Goal: Task Accomplishment & Management: Use online tool/utility

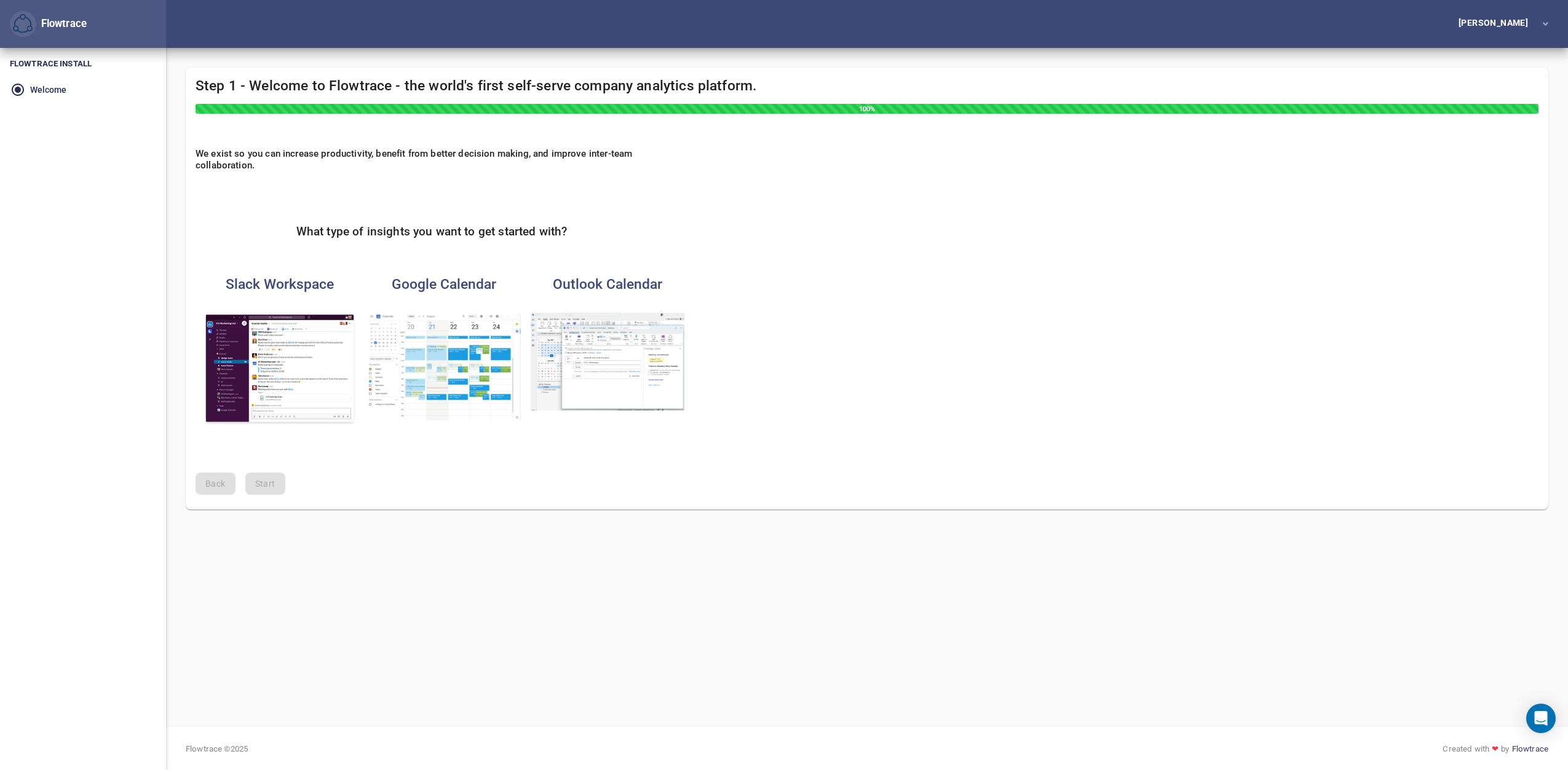
click at [632, 295] on div "Outlook Calendar" at bounding box center [607, 290] width 164 height 37
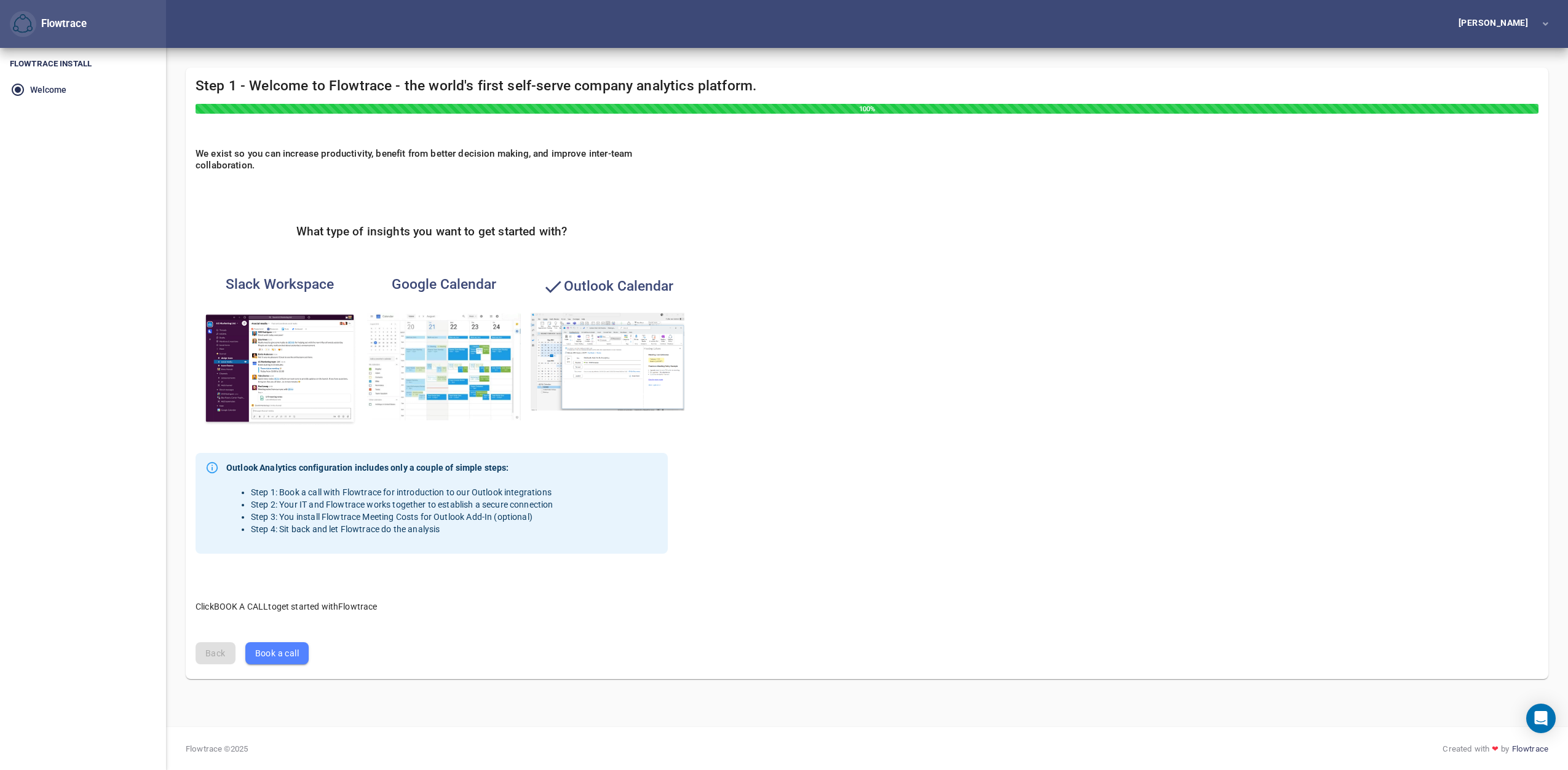
click at [376, 504] on li "Step 2: Your IT and Flowtrace works together to establish a secure connection" at bounding box center [402, 504] width 303 height 12
drag, startPoint x: 328, startPoint y: 497, endPoint x: 474, endPoint y: 502, distance: 146.1
click at [474, 502] on ul "Step 1: Book a call with Flowtrace for introduction to our Outlook integrations…" at bounding box center [390, 510] width 327 height 49
drag, startPoint x: 474, startPoint y: 502, endPoint x: 422, endPoint y: 529, distance: 58.6
click at [422, 529] on li "Step 4: Sit back and let Flowtrace do the analysis" at bounding box center [402, 529] width 303 height 12
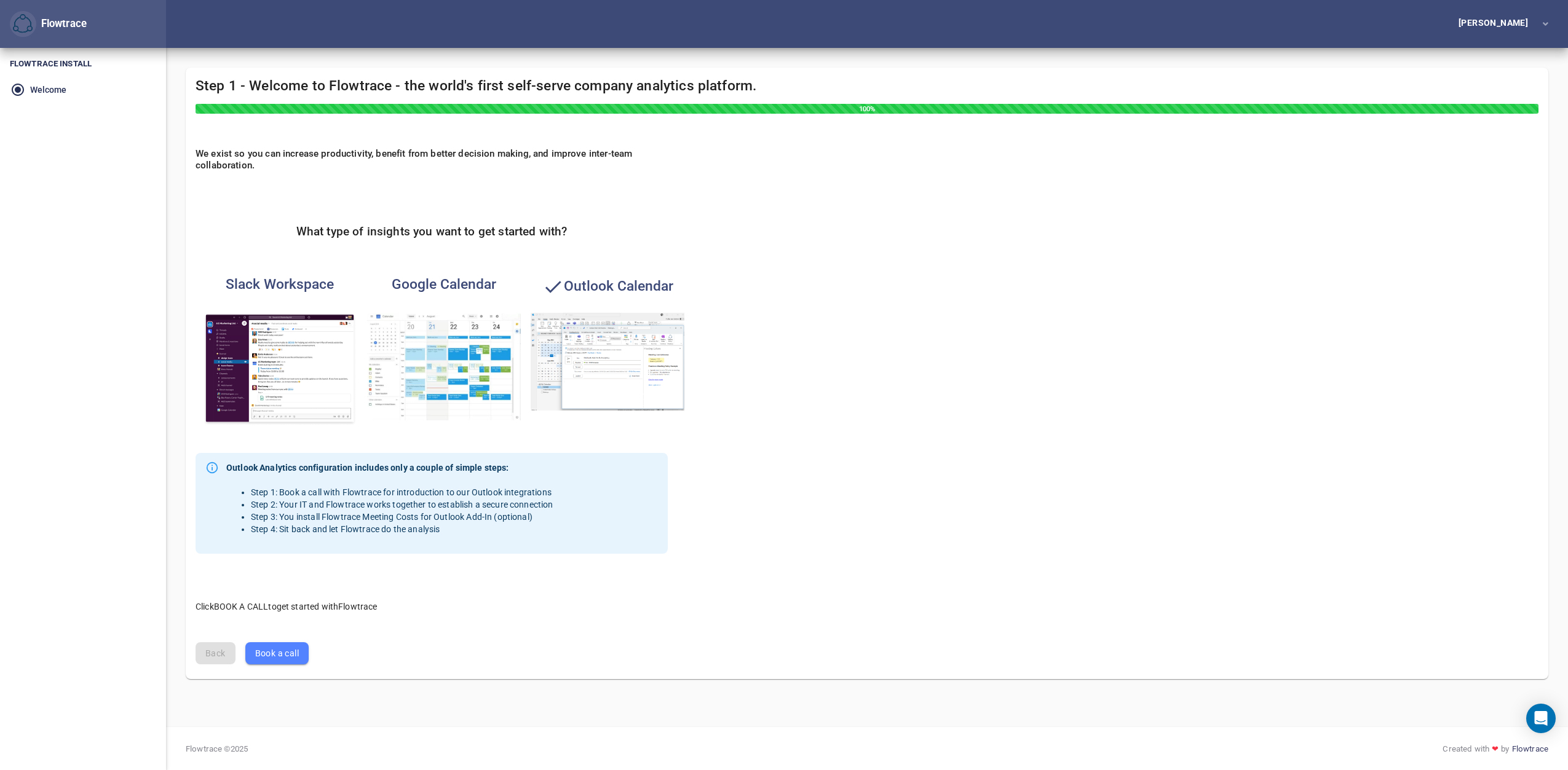
click at [491, 318] on img "button" at bounding box center [444, 366] width 154 height 107
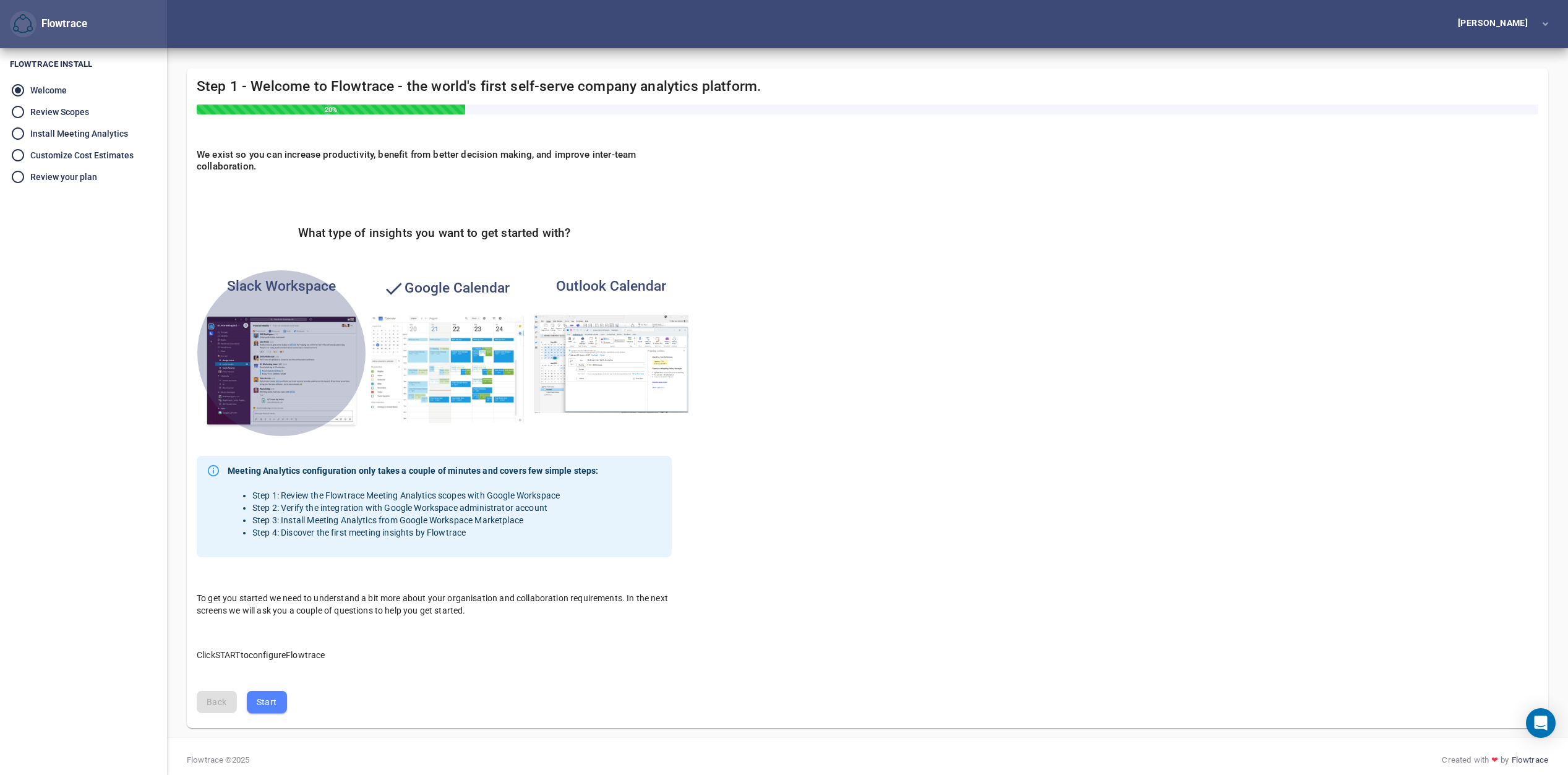
click at [266, 354] on img "button" at bounding box center [282, 372] width 155 height 114
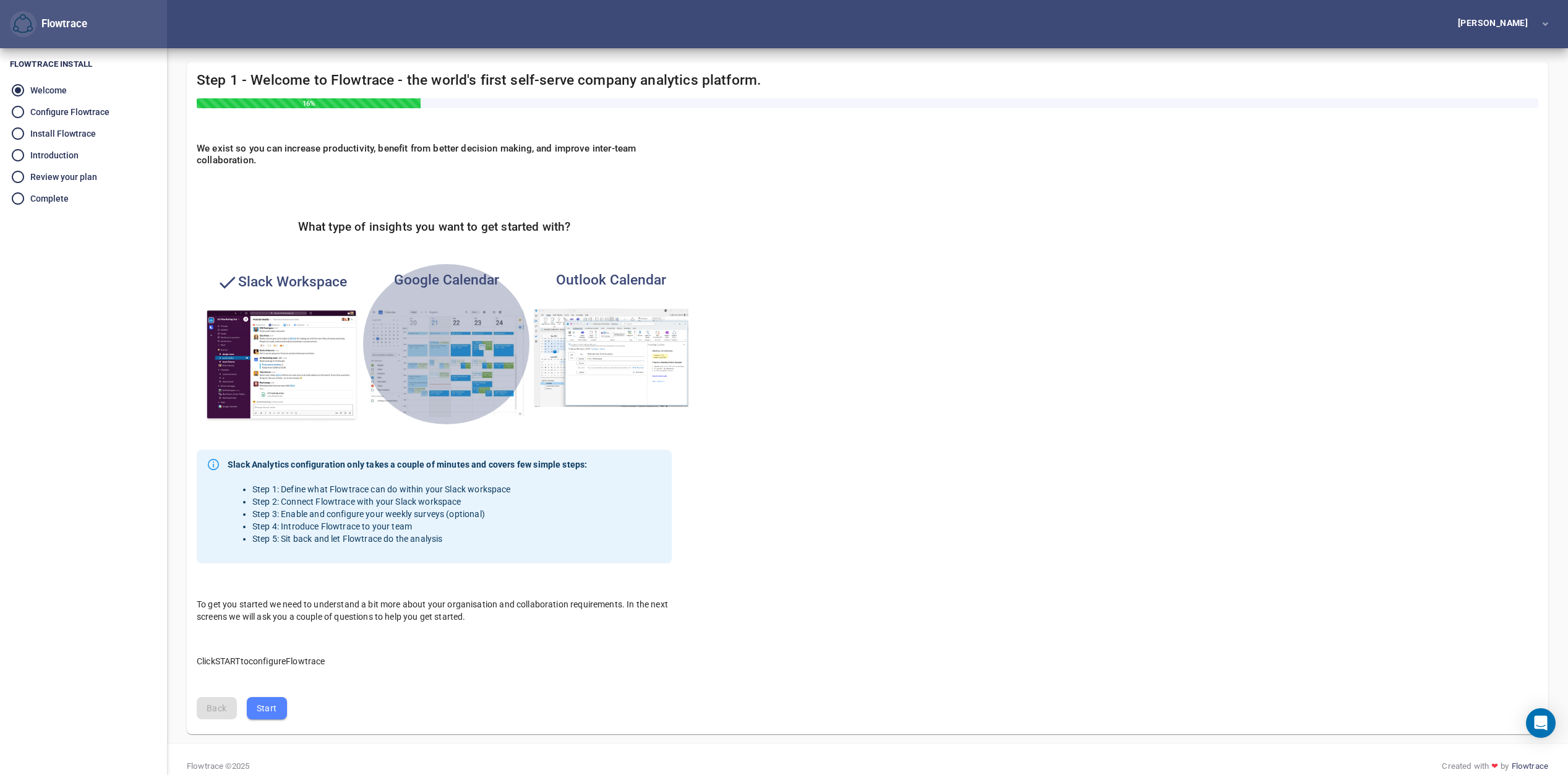
click at [460, 347] on img "button" at bounding box center [447, 362] width 155 height 108
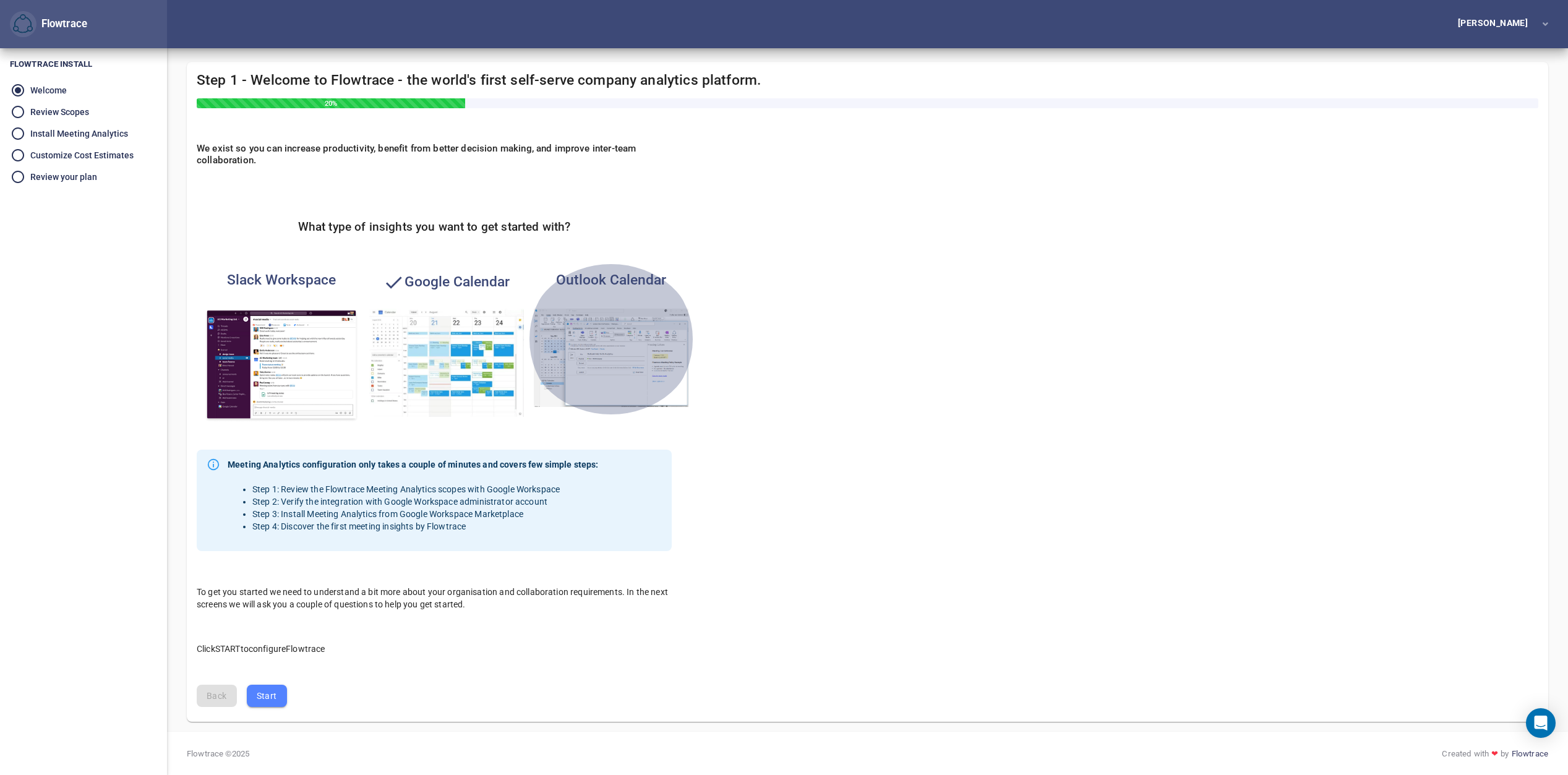
click at [591, 345] on img "button" at bounding box center [611, 358] width 155 height 99
